Goal: Transaction & Acquisition: Subscribe to service/newsletter

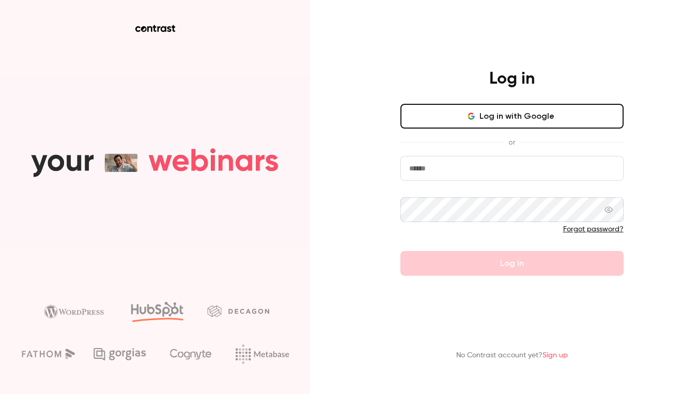
click at [450, 116] on button "Log in with Google" at bounding box center [511, 116] width 223 height 25
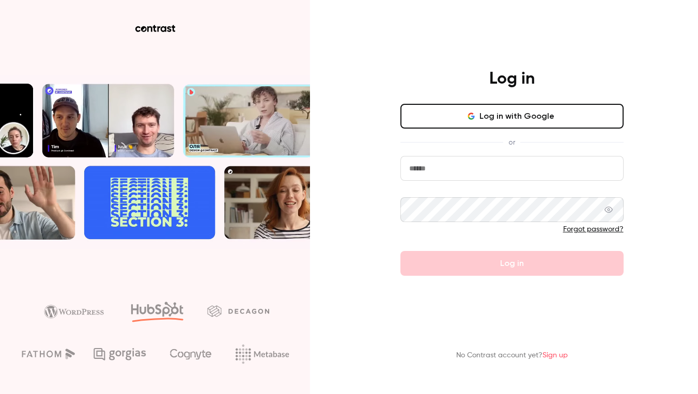
click at [455, 113] on button "Log in with Google" at bounding box center [511, 116] width 223 height 25
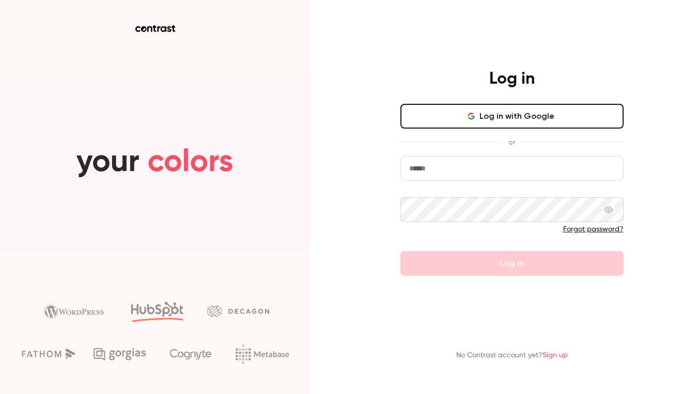
click at [448, 175] on input "email" at bounding box center [511, 168] width 223 height 25
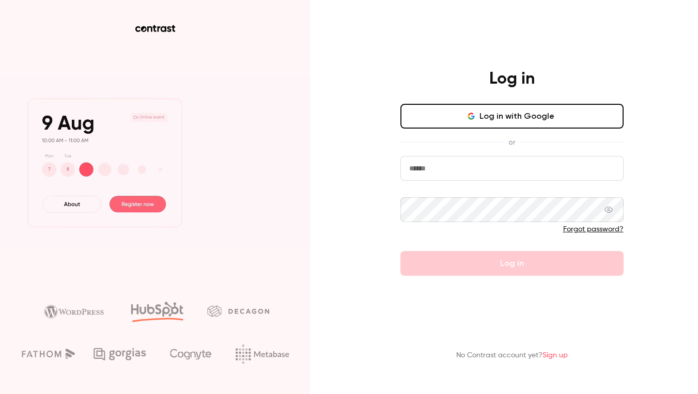
click at [472, 124] on button "Log in with Google" at bounding box center [511, 116] width 223 height 25
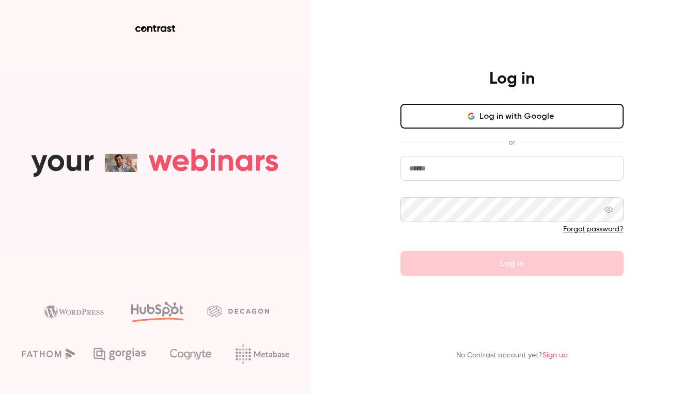
click at [454, 114] on button "Log in with Google" at bounding box center [511, 116] width 223 height 25
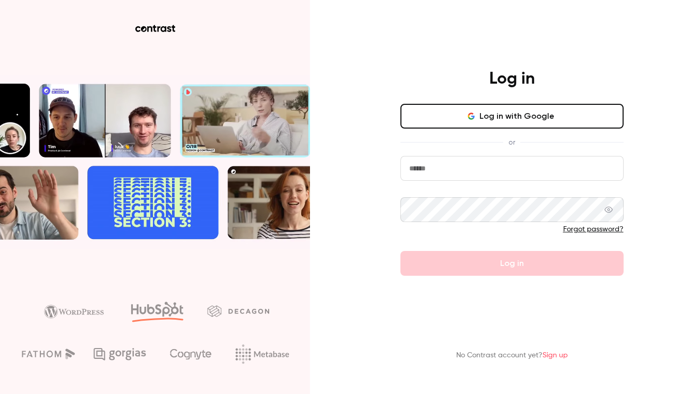
click at [565, 352] on link "Sign up" at bounding box center [554, 355] width 25 height 7
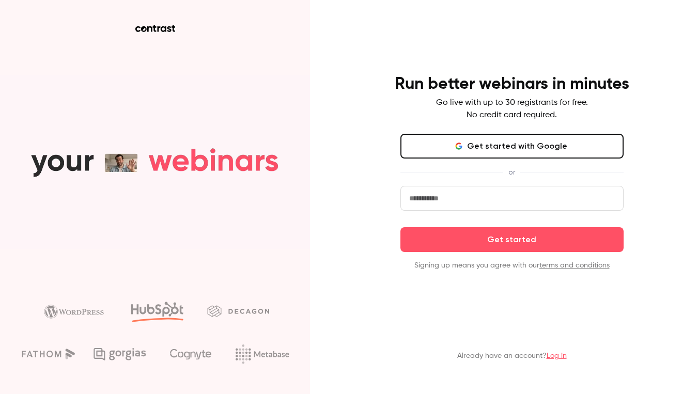
click at [454, 154] on button "Get started with Google" at bounding box center [511, 146] width 223 height 25
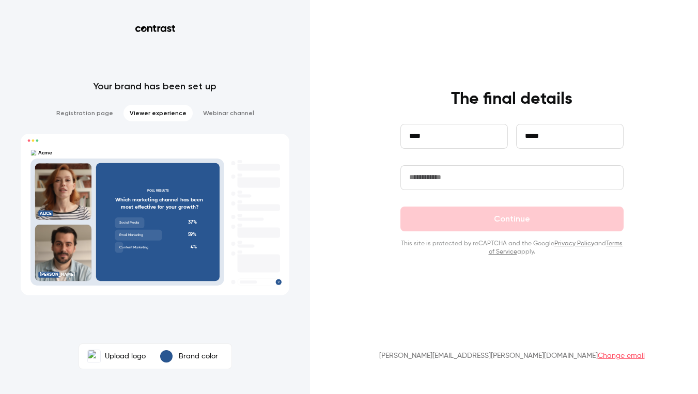
click at [466, 189] on input "text" at bounding box center [511, 177] width 223 height 25
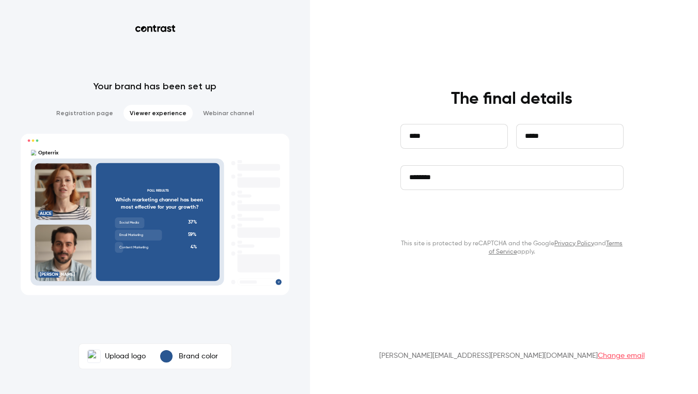
type input "********"
click at [475, 220] on button "Continue" at bounding box center [511, 219] width 223 height 25
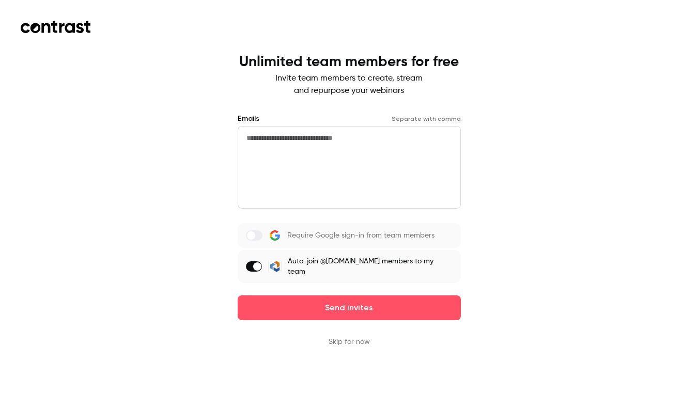
click at [298, 149] on textarea at bounding box center [349, 167] width 223 height 83
type textarea "*"
type textarea "**********"
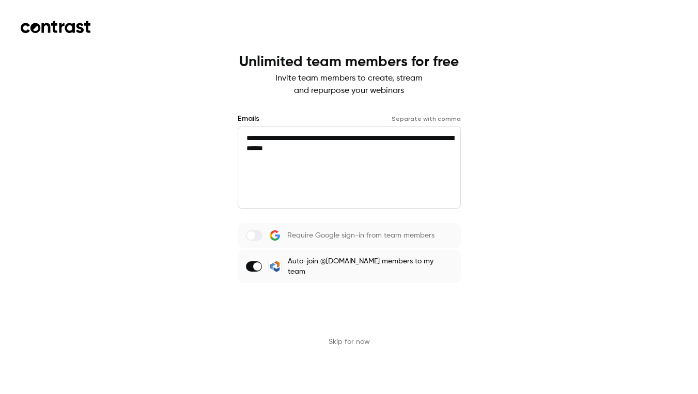
click at [330, 299] on button "Send invites" at bounding box center [349, 307] width 223 height 25
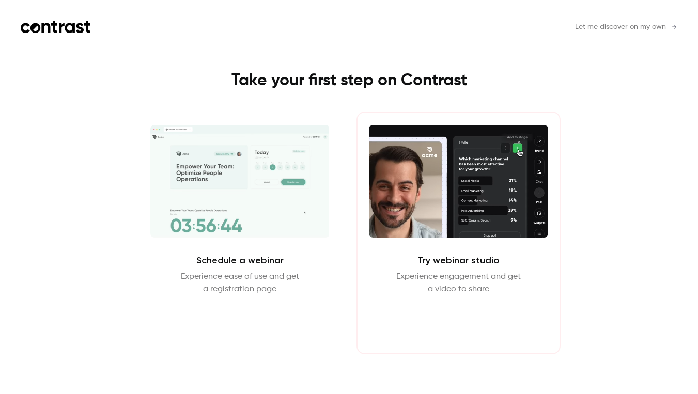
click at [460, 325] on button "Enter Studio" at bounding box center [458, 320] width 67 height 25
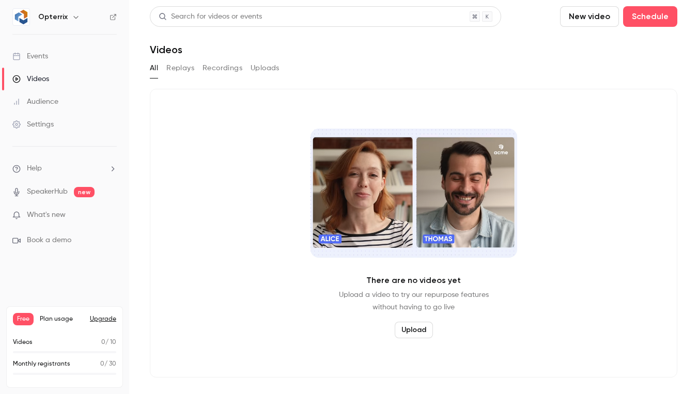
click at [48, 321] on span "Plan usage" at bounding box center [62, 319] width 44 height 8
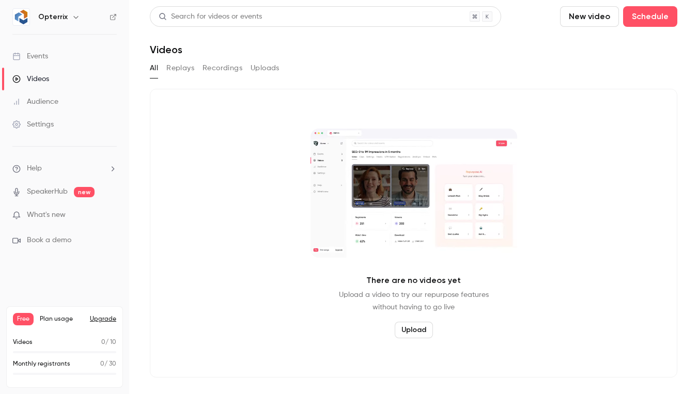
click at [117, 314] on div "Free Plan usage Upgrade Videos 0 / 10 Monthly registrants 0 / 30" at bounding box center [64, 347] width 117 height 82
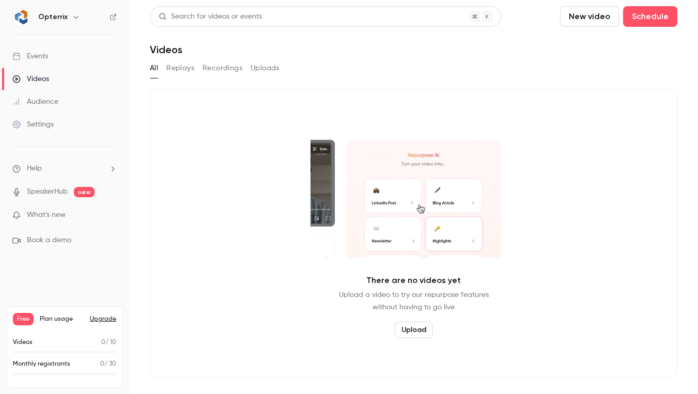
click at [110, 316] on button "Upgrade" at bounding box center [103, 319] width 26 height 8
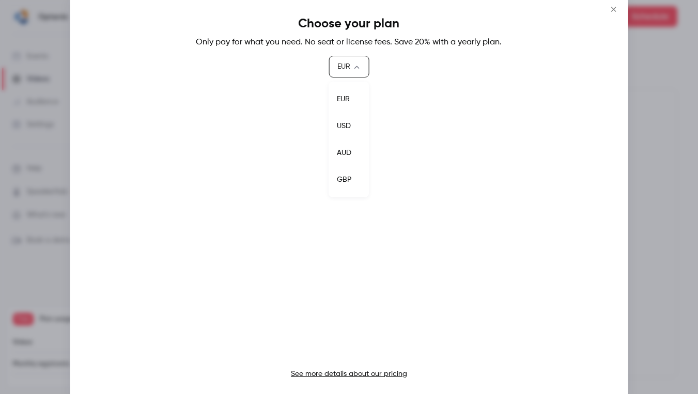
click at [352, 63] on body "Opterrix Events Videos Audience Settings Help SpeakerHub new What's new Book a …" at bounding box center [349, 197] width 698 height 394
click at [346, 118] on li "USD" at bounding box center [349, 126] width 40 height 27
type input "***"
click at [344, 375] on link "See more details about our pricing" at bounding box center [349, 373] width 116 height 7
